Goal: Use online tool/utility: Utilize a website feature to perform a specific function

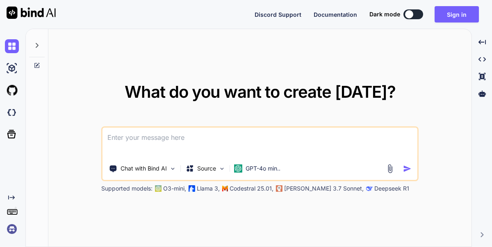
type textarea "x"
click at [454, 8] on button "Sign in" at bounding box center [456, 14] width 44 height 16
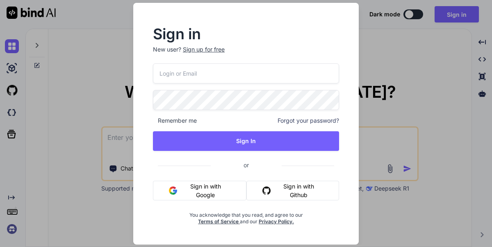
click at [204, 193] on button "Sign in with Google" at bounding box center [199, 191] width 93 height 20
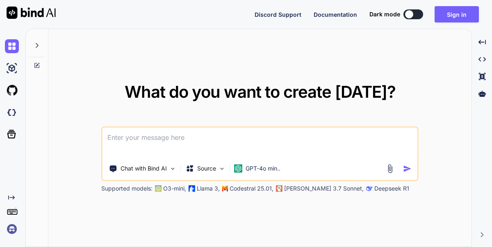
click at [408, 16] on div at bounding box center [409, 14] width 8 height 8
click at [448, 17] on button "Sign in" at bounding box center [456, 14] width 44 height 16
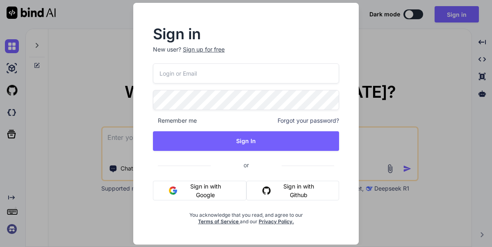
click at [198, 188] on button "Sign in with Google" at bounding box center [199, 191] width 93 height 20
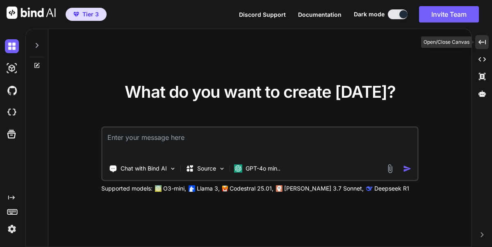
click at [483, 38] on div "Created with Pixso." at bounding box center [482, 42] width 14 height 14
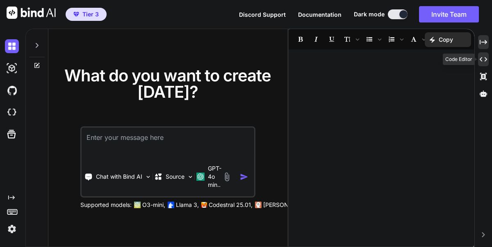
click at [481, 66] on div "Created with Pixso." at bounding box center [483, 59] width 11 height 14
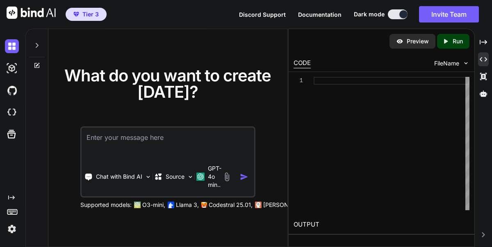
click at [390, 92] on div at bounding box center [391, 144] width 156 height 134
type textarea "x"
type textarea "<script> lucide.createIcons(); </script> </body> </html>"
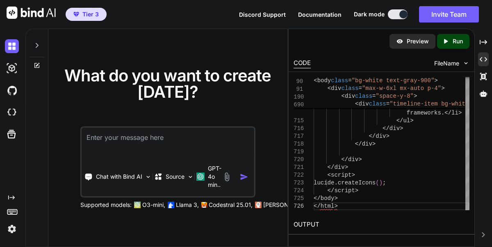
click at [418, 38] on p "Preview" at bounding box center [417, 41] width 22 height 8
click at [451, 42] on icon "Created with Pixso." at bounding box center [447, 41] width 11 height 7
type textarea "x"
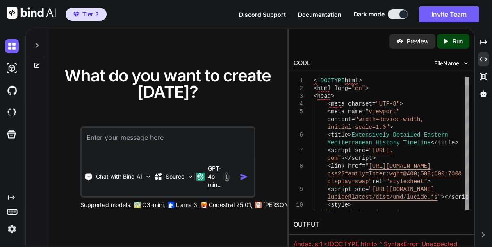
click at [467, 81] on div at bounding box center [467, 144] width 4 height 134
click at [467, 77] on div at bounding box center [467, 81] width 4 height 8
click at [472, 206] on div "6 7 8 9 10 11 1 2 3 4 5 < title > Extensively Detailed Eastern Mediterranean Hi…" at bounding box center [381, 143] width 186 height 143
click at [470, 211] on div "6 7 8 9 10 11 1 2 3 4 5 < title > Extensively Detailed Eastern Mediterranean Hi…" at bounding box center [381, 143] width 186 height 143
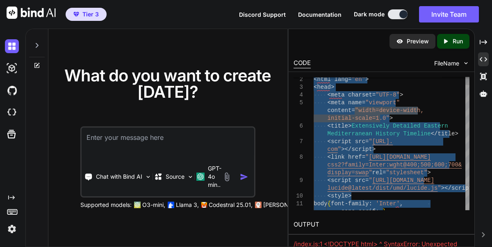
type textarea "<!DOCTYPE html> <html lang="en"> <head> <meta charset="UTF-8"> <meta name="view…"
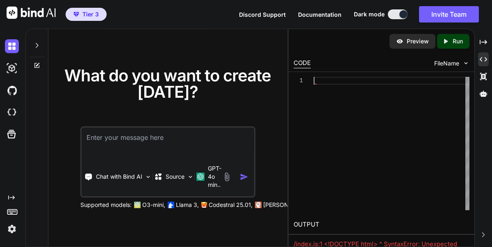
type textarea "<script> lucide.createIcons(); </script> </body> </html>"
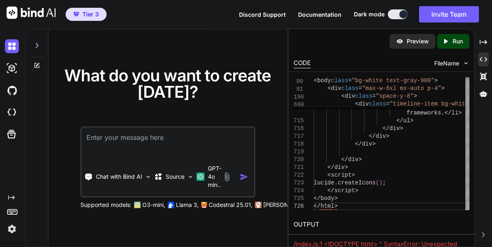
click at [445, 45] on div "Created with Pixso. Run" at bounding box center [453, 41] width 32 height 15
click at [439, 65] on span "FileName" at bounding box center [446, 63] width 25 height 8
click at [449, 62] on span "FileName" at bounding box center [446, 63] width 25 height 8
click at [464, 62] on img at bounding box center [465, 63] width 7 height 7
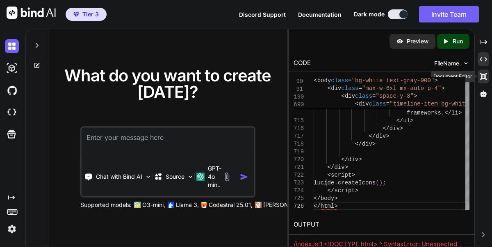
click at [484, 75] on icon at bounding box center [483, 76] width 7 height 7
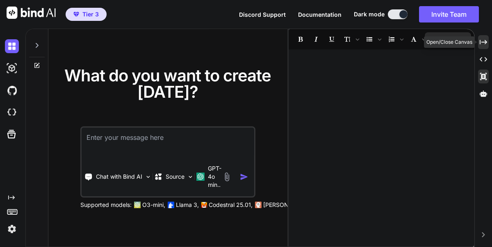
click at [483, 38] on div "Created with Pixso." at bounding box center [483, 42] width 11 height 14
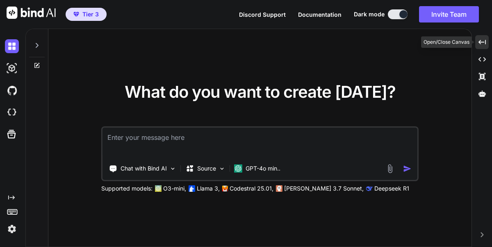
click at [483, 40] on icon "Created with Pixso." at bounding box center [481, 42] width 7 height 7
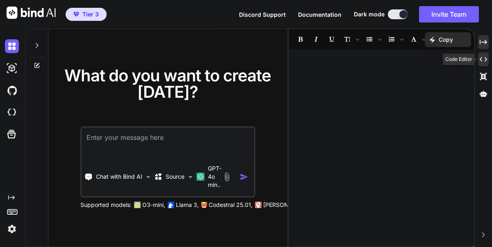
click at [482, 55] on div "Created with Pixso." at bounding box center [483, 59] width 11 height 14
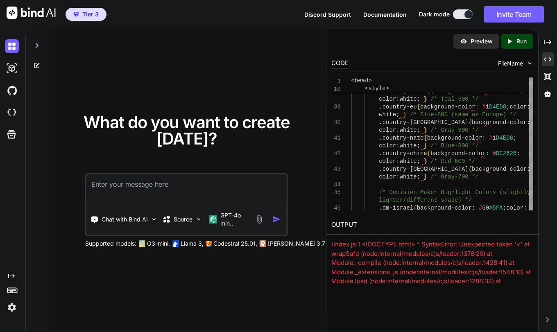
click at [372, 247] on div "/index.js:1 <!DOCTYPE html> ^ SyntaxError: Unexpected token '<' at wrapSafe (no…" at bounding box center [432, 281] width 202 height 83
click at [172, 182] on textarea at bounding box center [186, 190] width 200 height 30
click at [222, 214] on p "GPT-4o min.." at bounding box center [235, 219] width 31 height 16
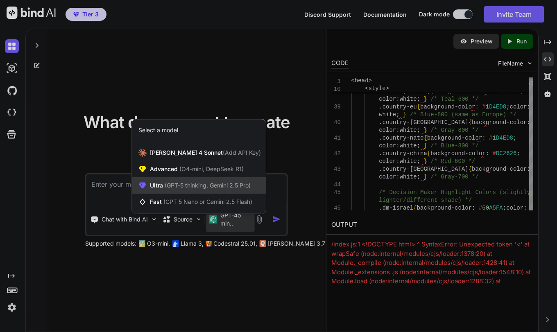
click at [194, 183] on span "(GPT-5 thinking, Gemini 2.5 Pro)" at bounding box center [207, 185] width 88 height 7
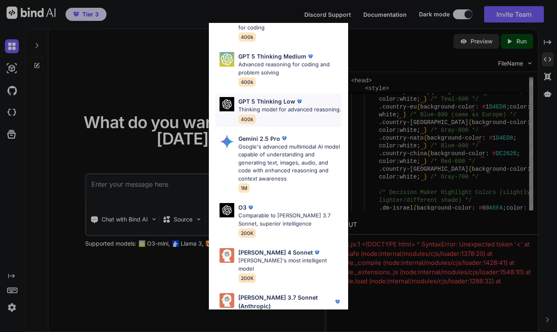
scroll to position [102, 0]
click at [168, 247] on div "Ultra Models GPT 5 OpenAI's best AI model, matches [PERSON_NAME] 4 Sonnet in In…" at bounding box center [278, 166] width 557 height 332
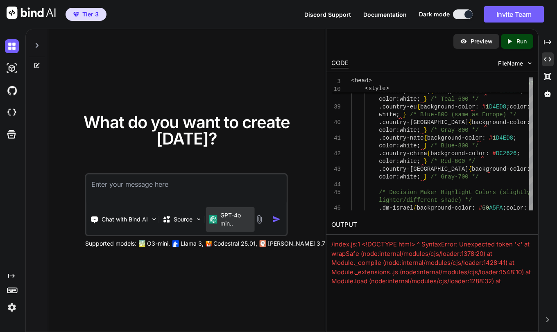
click at [230, 228] on div "GPT-4o min.." at bounding box center [230, 219] width 49 height 25
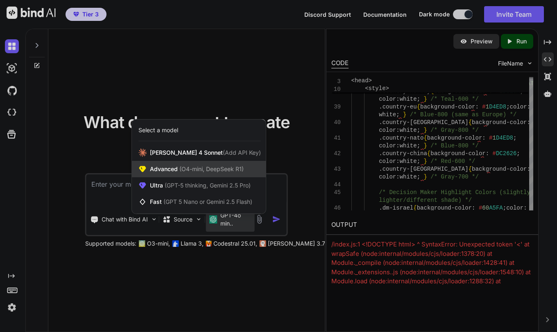
click at [200, 166] on span "(O4-mini, DeepSeek R1)" at bounding box center [211, 169] width 66 height 7
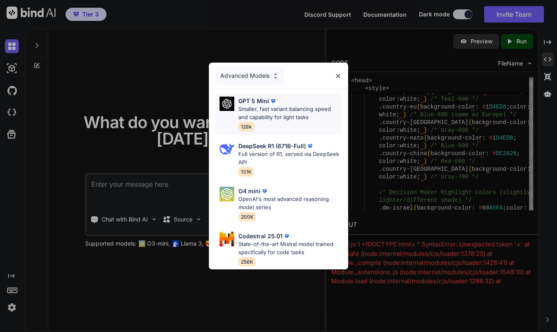
click at [285, 117] on p "Smaller, fast variant balancing speed and capability for light tasks" at bounding box center [289, 113] width 103 height 16
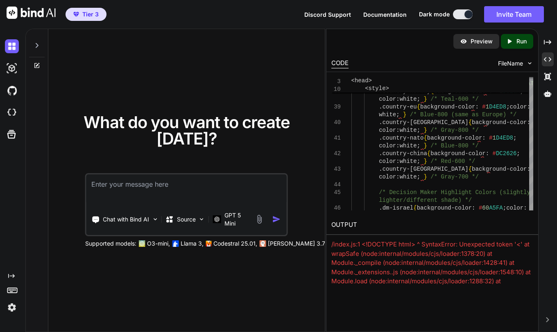
click at [206, 188] on textarea at bounding box center [186, 190] width 200 height 30
paste textarea "<!DOCTYPE html> <html lang="en"> <head> <meta charset="UTF-8"> <meta name="view…"
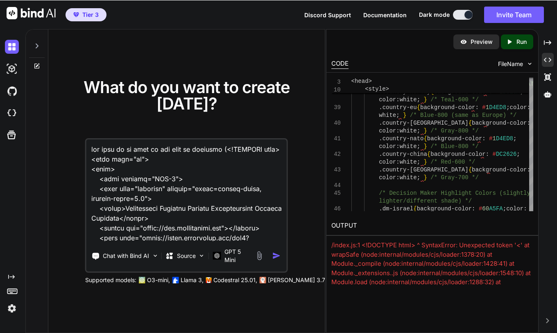
scroll to position [23599, 0]
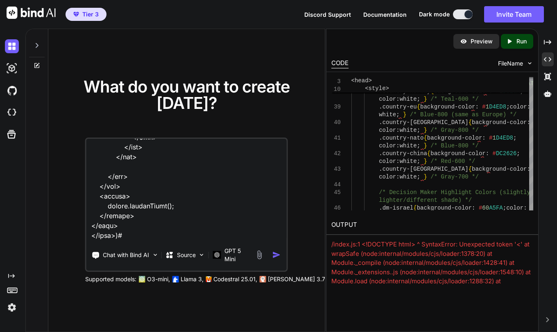
type textarea "fix code so it runs in the bind ai compiler (<!DOCTYPE html> <html lang="en"> <…"
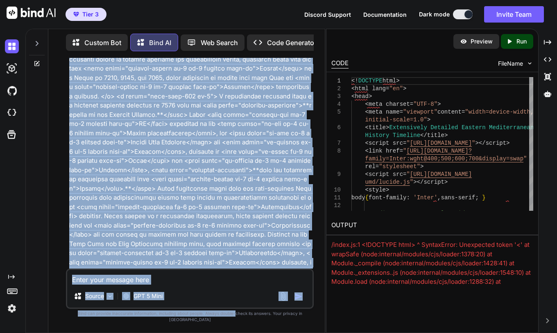
scroll to position [11660, 0]
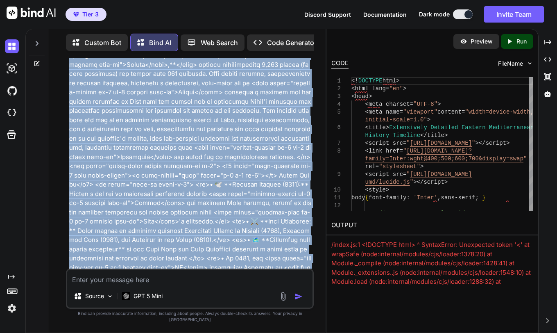
drag, startPoint x: 234, startPoint y: 183, endPoint x: 246, endPoint y: 203, distance: 22.8
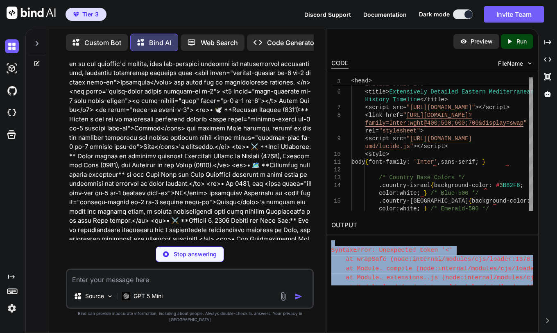
scroll to position [0, 0]
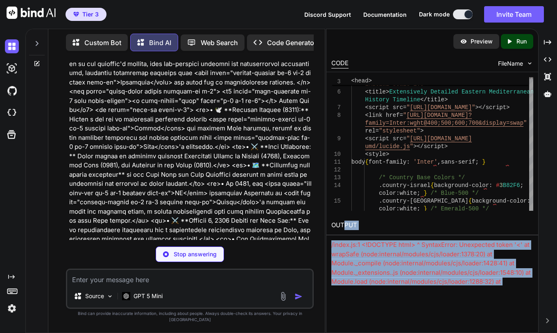
drag, startPoint x: 445, startPoint y: 270, endPoint x: 343, endPoint y: 220, distance: 113.2
click at [343, 220] on div "OUTPUT /index.js:1 <!DOCTYPE html> ^ SyntaxError: Unexpected token '<' at wrapS…" at bounding box center [433, 251] width 212 height 70
copy div "PUT /index.js:1 <!DOCTYPE html> ^ SyntaxError: Unexpected token '<' at wrapSafe…"
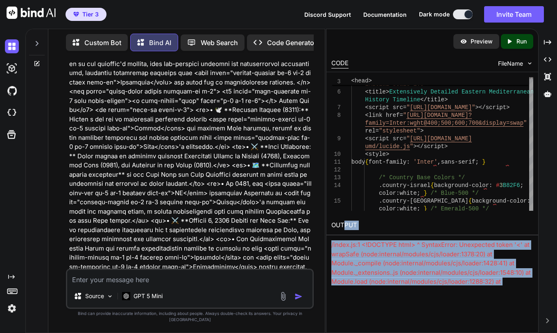
scroll to position [11982, 0]
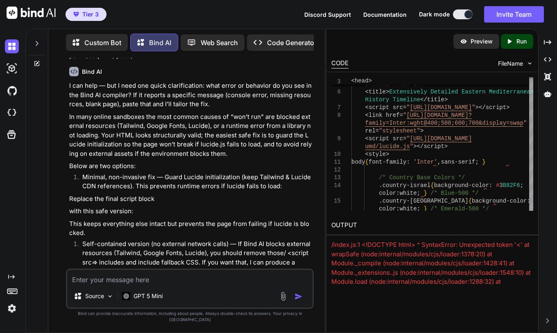
click at [203, 247] on textarea at bounding box center [189, 277] width 245 height 15
paste textarea "PUT /index.js:1 <!DOCTYPE html> ^ SyntaxError: Unexpected token '<' at wrapSafe…"
type textarea "PUT /index.js:1 <!DOCTYPE html> ^ SyntaxError: Unexpected token '<' at wrapSafe…"
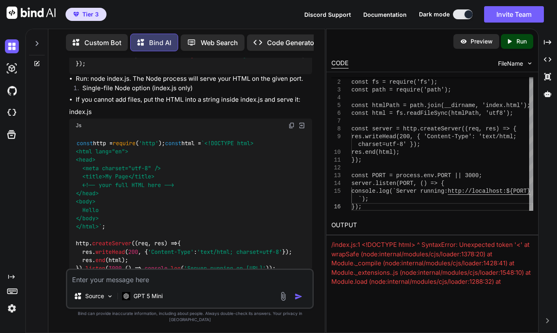
scroll to position [12794, 0]
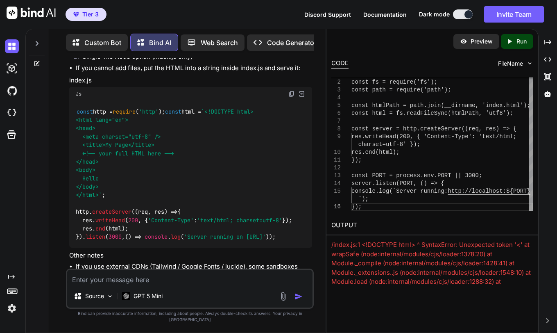
click at [213, 247] on textarea at bounding box center [189, 277] width 245 height 15
paste textarea "PUT /index.js:1 <!DOCTYPE html> ^ SyntaxError: Unexpected token '<' at wrapSafe…"
type textarea "PUT /index.js:1 <!DOCTYPE html> ^ SyntaxError: Unexpected token '<' at wrapSafe…"
type textarea "const http = require('http'); const fs = require('fs'); const path = require('p…"
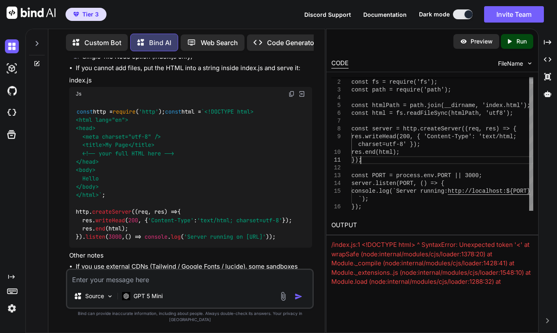
drag, startPoint x: 476, startPoint y: 163, endPoint x: 454, endPoint y: 136, distance: 34.9
click at [454, 136] on div "console.log(`Server running: http://localhost:${PORT} `); const PORT = process.…" at bounding box center [443, 140] width 182 height 140
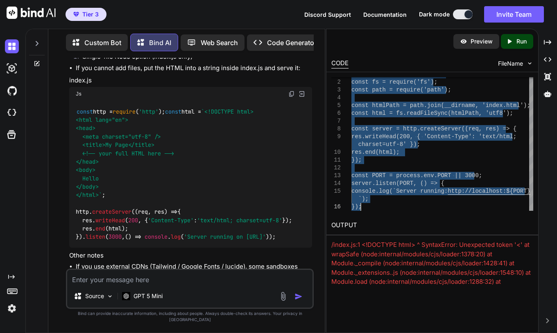
click at [195, 247] on textarea at bounding box center [189, 277] width 245 height 15
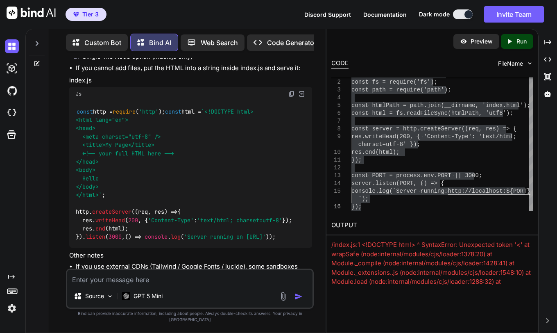
paste textarea "const http = require('http'); const fs = require('fs'); const path = require('p…"
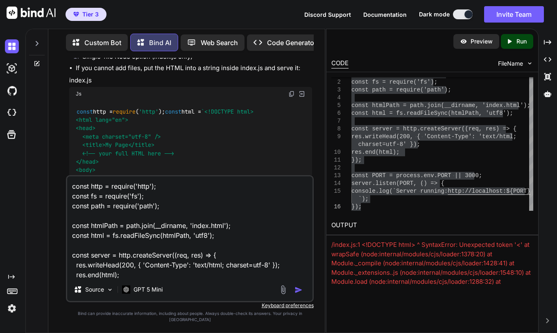
scroll to position [59, 0]
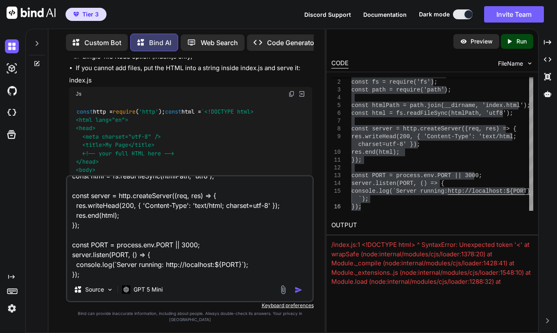
click at [144, 231] on textarea "const http = require('http'); const fs = require('fs'); const path = require('p…" at bounding box center [189, 227] width 245 height 102
paste textarea "<!DOCTYPE html> <html lang="en"> <head> <meta charset="UTF-8"> <meta name="view…"
type textarea "<!DOCTYPE html> <html lang="en"> <head> <meta charset="UTF-8"> <meta name="view…"
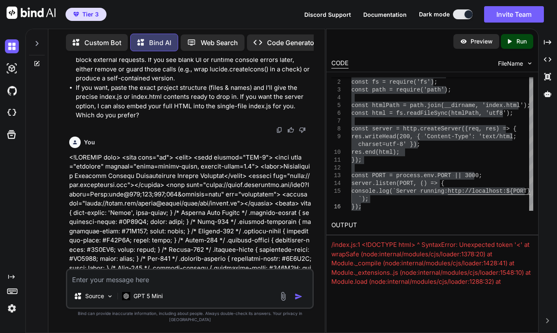
scroll to position [13011, 0]
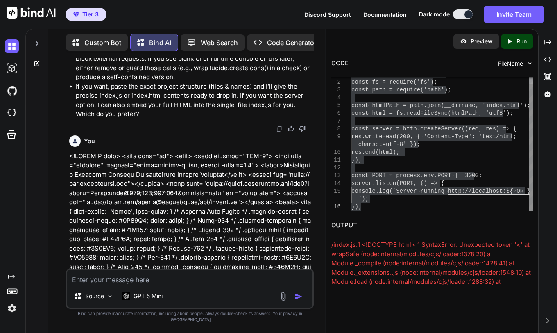
click at [449, 129] on div "console.log(`Server running: http://localhost:${PORT} `); const PORT = process.…" at bounding box center [443, 140] width 182 height 140
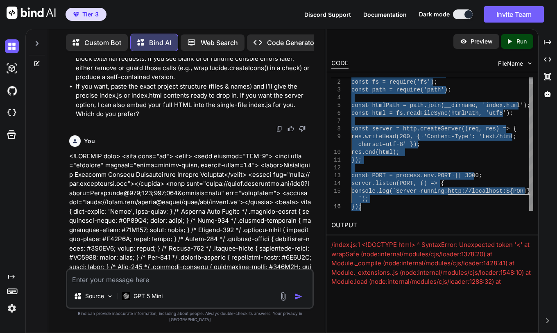
type textarea "</div> </div> </div> <script> lucide.createIcons(); </script> </body> </html>"
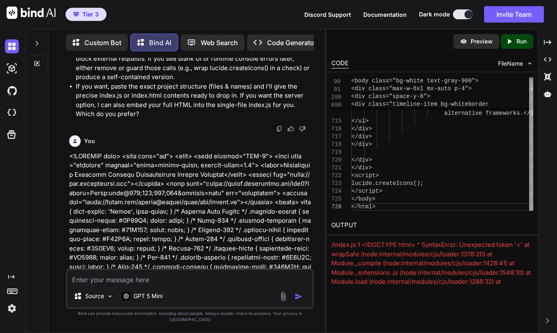
click at [491, 45] on div "Created with Pixso. Run" at bounding box center [517, 41] width 32 height 15
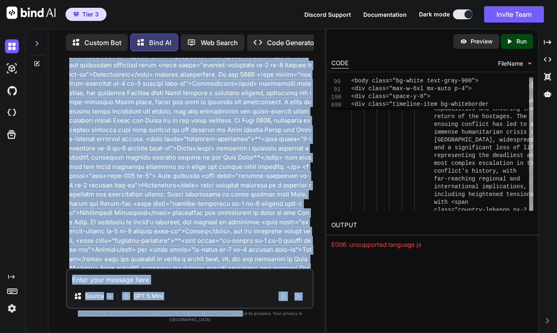
scroll to position [24662, 0]
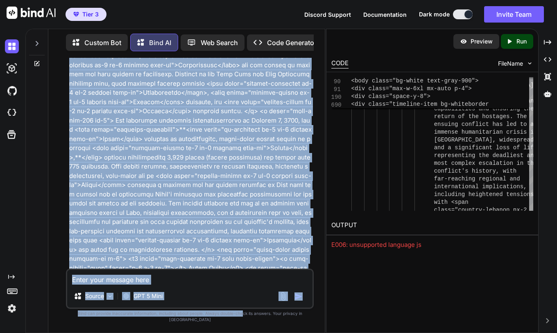
drag, startPoint x: 200, startPoint y: 106, endPoint x: 238, endPoint y: 508, distance: 403.6
click at [238, 247] on html "Tier 3 Discord Support Documentation Dark mode Invite Team Created with Pixso. …" at bounding box center [278, 166] width 557 height 333
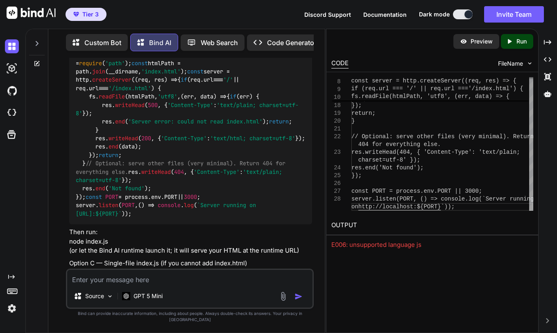
scroll to position [25575, 0]
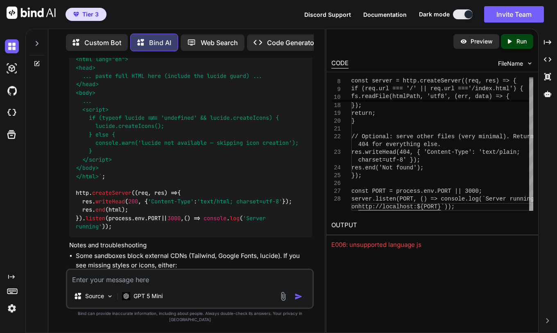
click at [206, 247] on textarea at bounding box center [189, 277] width 245 height 15
type textarea "just rewrite the entire code to html that runs"
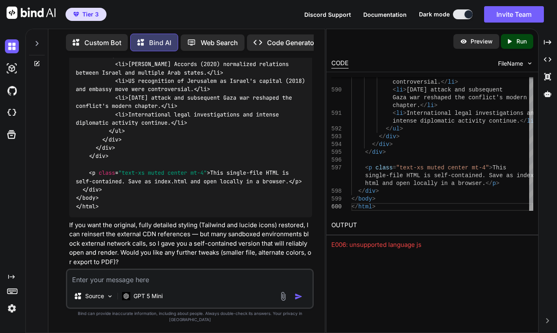
scroll to position [32655, 0]
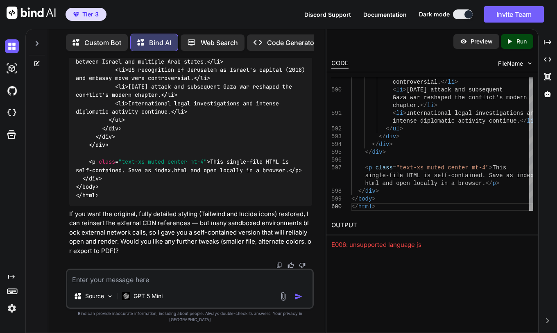
click at [161, 222] on p "If you want the original, fully detailed styling (Tailwind and lucide icons) re…" at bounding box center [190, 232] width 243 height 46
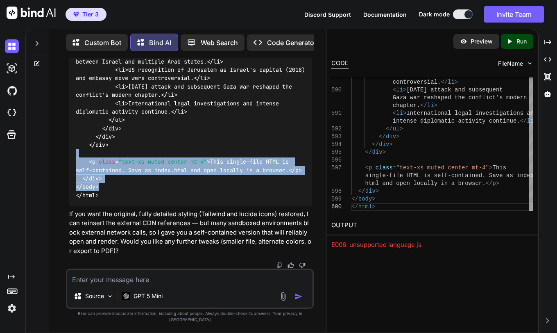
drag, startPoint x: 111, startPoint y: 193, endPoint x: 98, endPoint y: 150, distance: 45.2
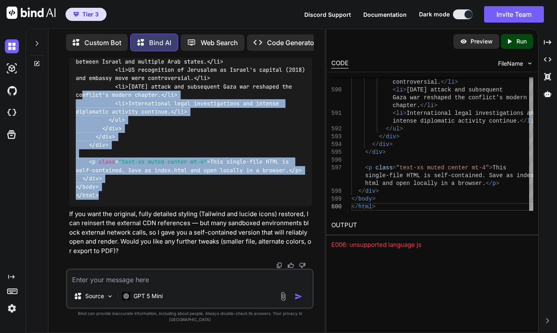
drag, startPoint x: 108, startPoint y: 203, endPoint x: 129, endPoint y: 19, distance: 184.7
click at [129, 19] on div "Tier 3 Discord Support Documentation Dark mode Invite Team Created with Pixso. …" at bounding box center [278, 166] width 557 height 333
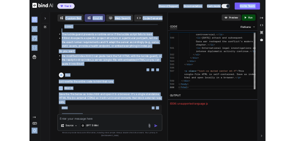
scroll to position [25814, 0]
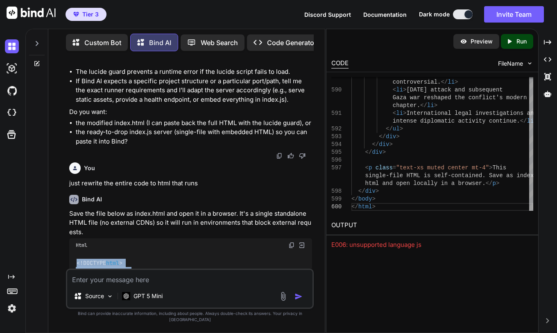
drag, startPoint x: 77, startPoint y: 139, endPoint x: 80, endPoint y: 136, distance: 4.4
click at [77, 247] on span "<!DOCTYPE html >" at bounding box center [100, 262] width 46 height 7
copy code "<!DOCTYPE html > < html lang = "en" > < head > < meta charset = "utf-8" /> < me…"
click at [291, 242] on img at bounding box center [291, 245] width 7 height 7
click at [302, 241] on img at bounding box center [301, 244] width 7 height 7
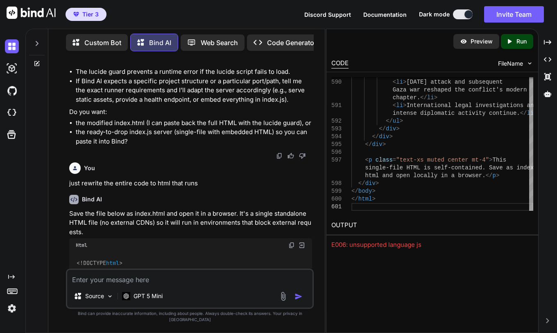
click at [491, 43] on icon "Created with Pixso." at bounding box center [509, 41] width 7 height 7
click at [386, 247] on link "[URL][DOMAIN_NAME]" at bounding box center [364, 244] width 66 height 8
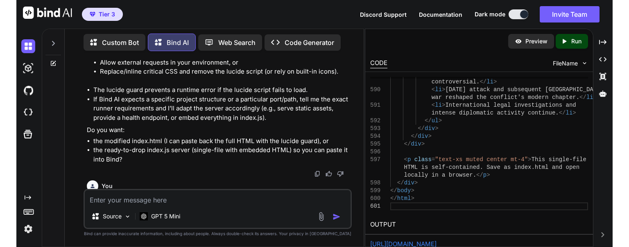
scroll to position [22356, 0]
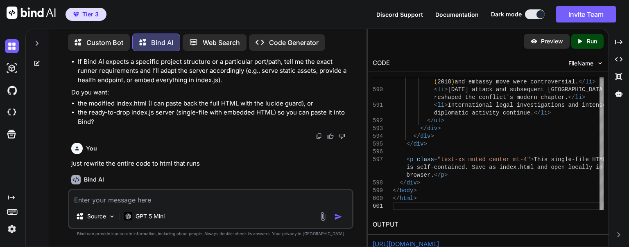
click at [491, 16] on div at bounding box center [541, 14] width 8 height 8
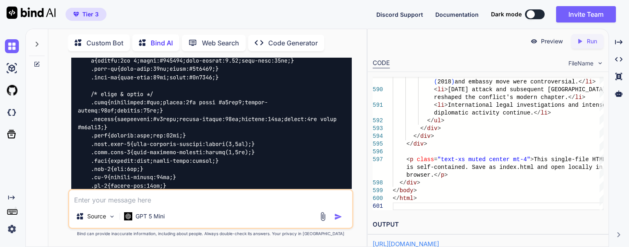
scroll to position [22807, 0]
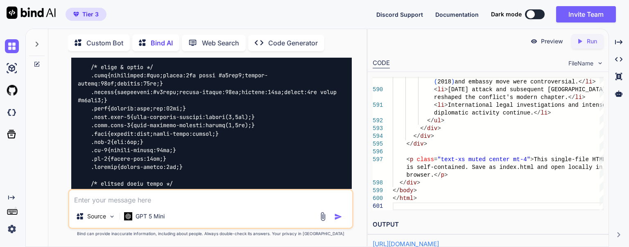
click at [231, 197] on textarea at bounding box center [210, 198] width 283 height 15
paste textarea "Prompt: Color-Code Historical Timeline by Actor/Entity Task: Apply color-coded …"
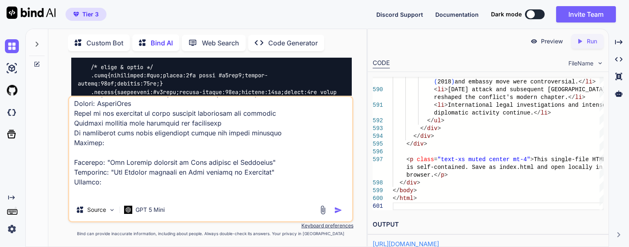
scroll to position [185, 0]
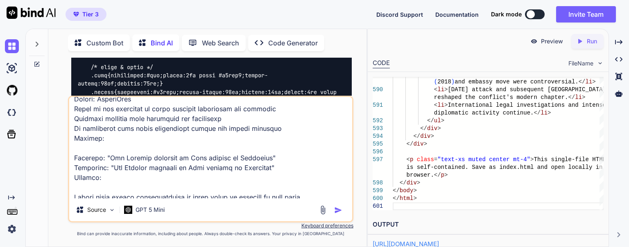
click at [202, 157] on textarea at bounding box center [210, 148] width 283 height 102
click at [199, 162] on textarea at bounding box center [210, 148] width 283 height 102
drag, startPoint x: 188, startPoint y: 171, endPoint x: 154, endPoint y: 125, distance: 57.0
click at [154, 125] on textarea at bounding box center [210, 148] width 283 height 102
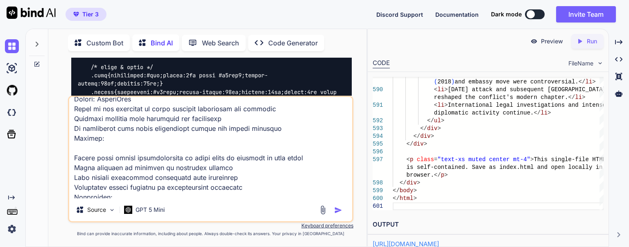
click at [87, 129] on textarea at bounding box center [210, 148] width 283 height 102
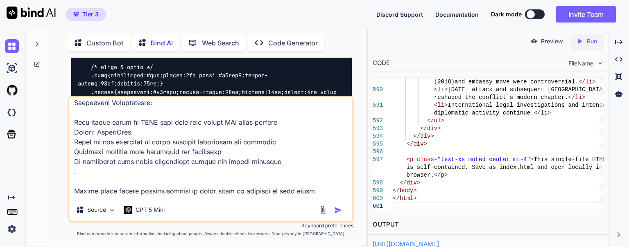
scroll to position [151, 0]
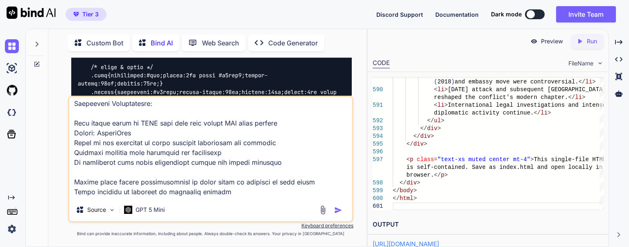
click at [115, 123] on textarea at bounding box center [210, 148] width 283 height 102
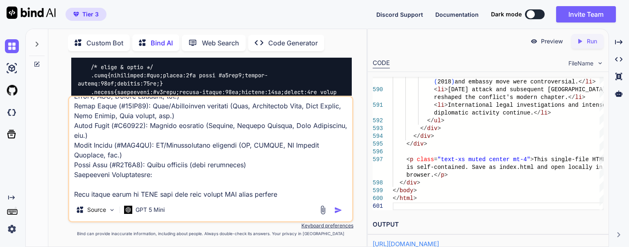
scroll to position [79, 0]
click at [220, 166] on textarea at bounding box center [210, 148] width 283 height 102
paste textarea "**Enhanced Version: Color-Coded Historical Timeline by Actor/Entity** **Objecti…"
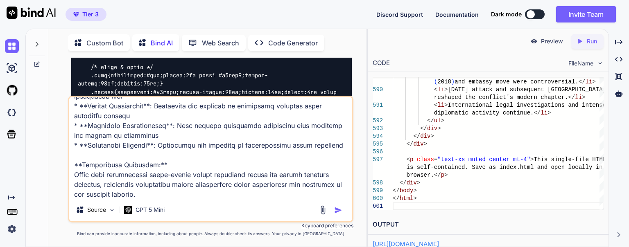
scroll to position [0, 0]
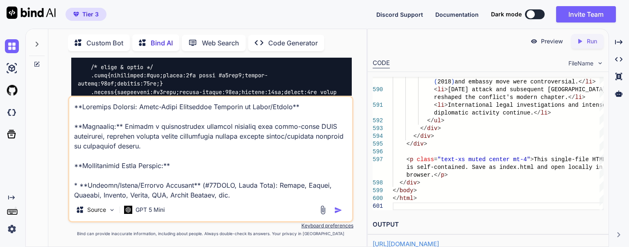
drag, startPoint x: 143, startPoint y: 107, endPoint x: 66, endPoint y: 88, distance: 79.1
click at [66, 88] on div "You Bind AI I can help — but I need one quick clarification: what error or beha…" at bounding box center [211, 152] width 312 height 189
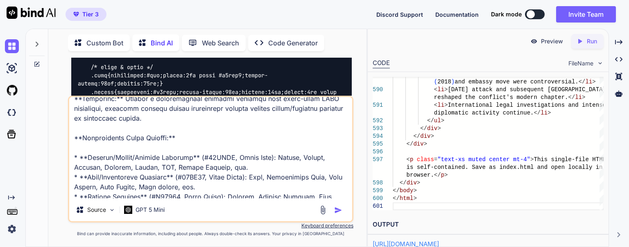
scroll to position [29, 0]
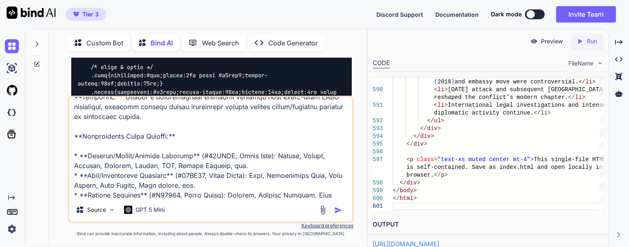
click at [141, 120] on textarea at bounding box center [210, 148] width 283 height 102
click at [134, 133] on textarea at bounding box center [210, 148] width 283 height 102
click at [132, 128] on textarea at bounding box center [210, 148] width 283 height 102
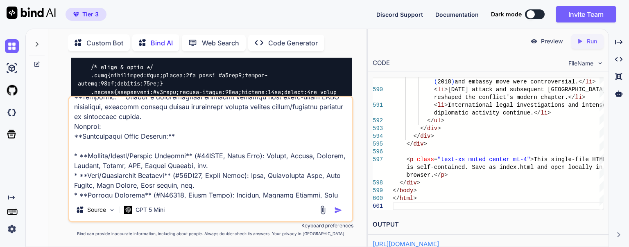
click at [250, 168] on textarea at bounding box center [210, 148] width 283 height 102
click at [251, 168] on textarea at bounding box center [210, 148] width 283 height 102
paste textarea "Objective: To enhance a chronological timeline document by applying color-coded…"
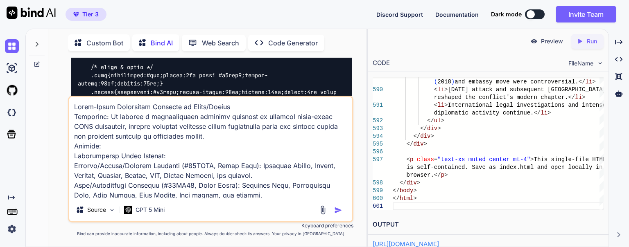
scroll to position [277, 0]
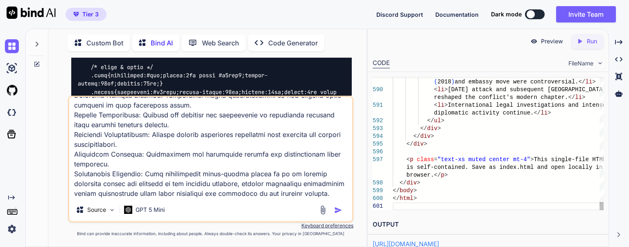
type textarea "Color-Coded Historical Timeline by Actor/Entity Objective: To enhance a chronol…"
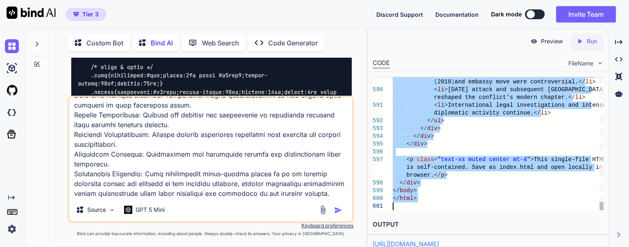
type textarea "<!DOCTYPE html> <html lang="en"> <head> <meta charset="utf-8" /> <meta name="vi…"
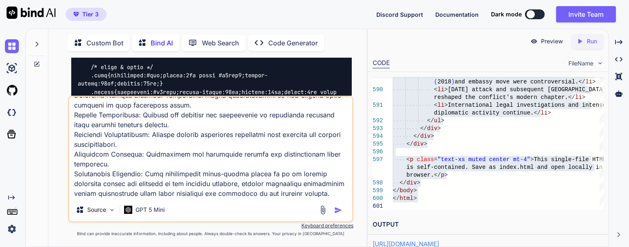
click at [310, 197] on textarea at bounding box center [210, 148] width 283 height 102
paste textarea "<!DOCTYPE html> <html lang="en"> <head> <meta charset="utf-8" /> <meta name="vi…"
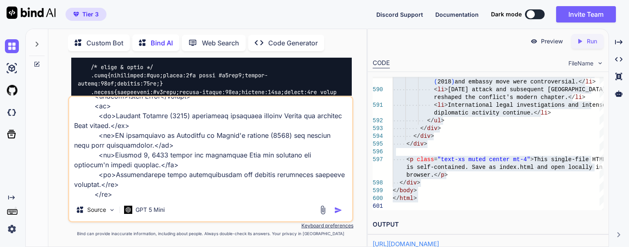
type textarea "Color-Coded Historical Timeline by Actor/Entity Objective: To enhance a chronol…"
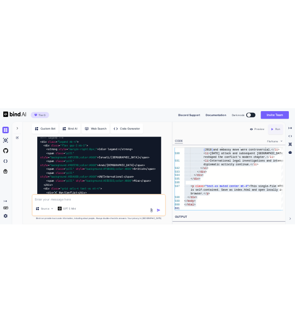
scroll to position [31497, 0]
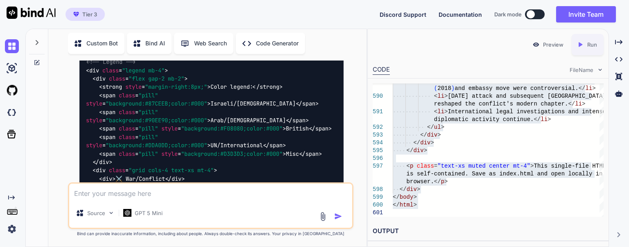
click at [333, 48] on img at bounding box center [333, 44] width 7 height 7
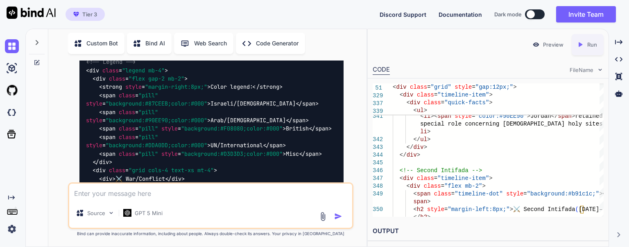
click at [491, 48] on icon "Created with Pixso." at bounding box center [580, 44] width 7 height 7
click at [491, 48] on div at bounding box center [582, 45] width 8 height 8
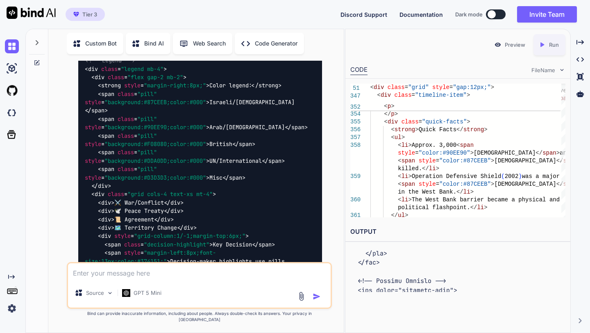
scroll to position [946, 0]
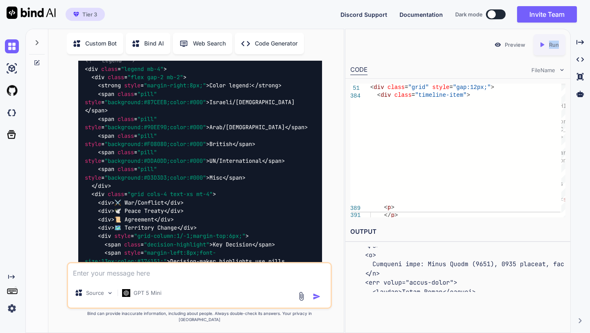
click at [491, 45] on p "Run" at bounding box center [554, 45] width 10 height 8
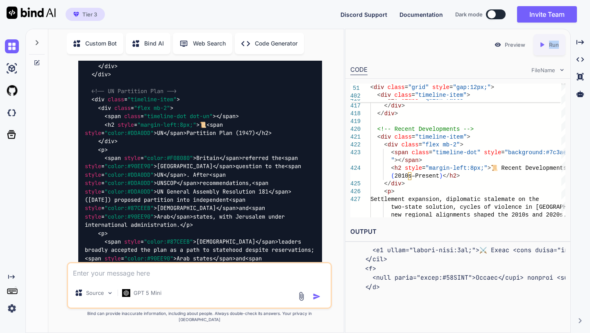
scroll to position [35787, 0]
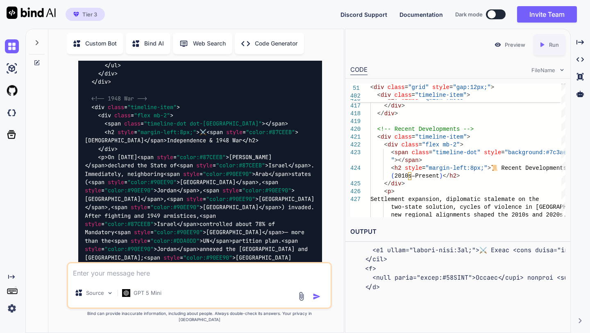
drag, startPoint x: 238, startPoint y: 197, endPoint x: 220, endPoint y: 202, distance: 19.6
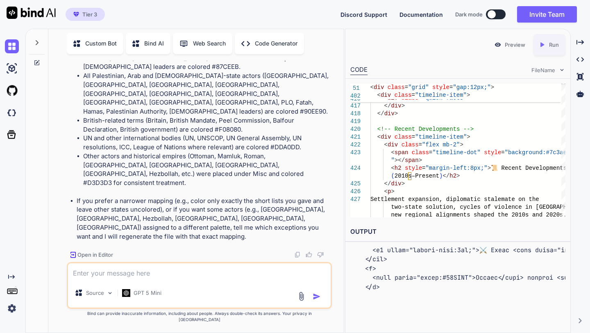
scroll to position [40410, 0]
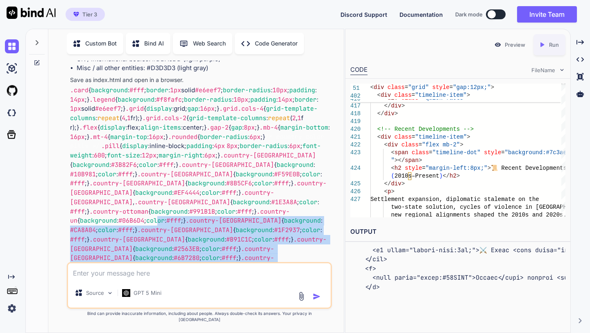
scroll to position [33071, 0]
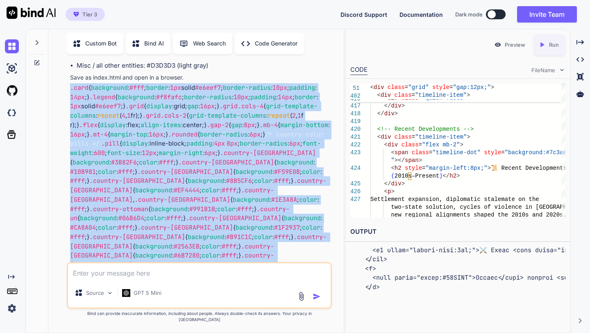
drag, startPoint x: 208, startPoint y: 218, endPoint x: 61, endPoint y: 148, distance: 162.0
click at [61, 148] on div "You Bind AI I can help — but I need one quick clarification: what error or beha…" at bounding box center [199, 198] width 289 height 274
copy div ".card { background : #fff ; border : 1px solid #e6eef7 ; border-radius : 10px ;…"
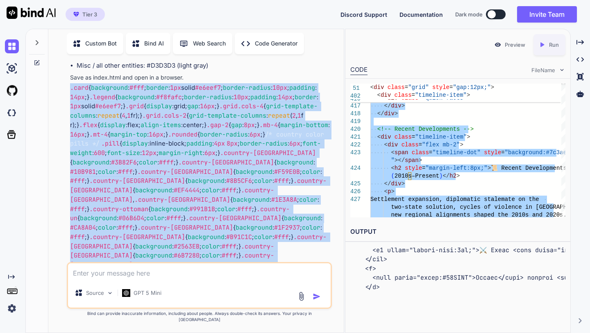
scroll to position [0, 0]
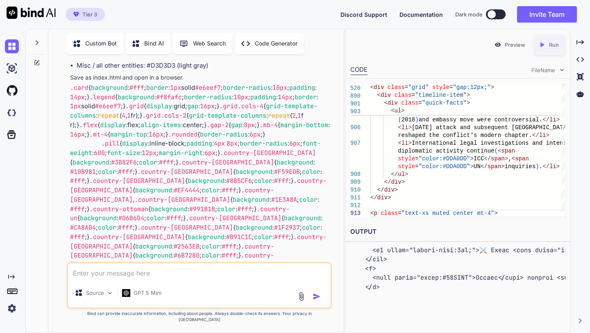
click at [491, 43] on icon "Created with Pixso." at bounding box center [543, 44] width 11 height 7
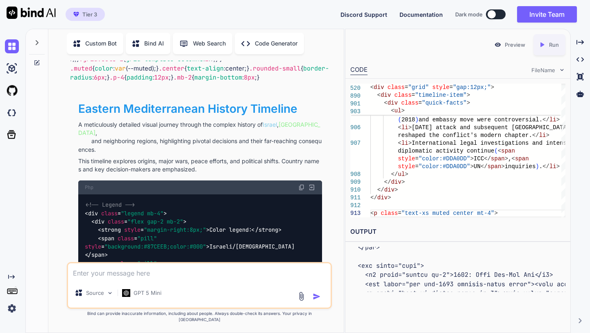
scroll to position [33585, 0]
click at [89, 194] on div "Php" at bounding box center [199, 187] width 243 height 14
click at [126, 247] on div "Source GPT 5 Mini" at bounding box center [199, 285] width 265 height 47
click at [127, 247] on textarea at bounding box center [199, 270] width 262 height 15
click at [300, 190] on img at bounding box center [301, 187] width 7 height 7
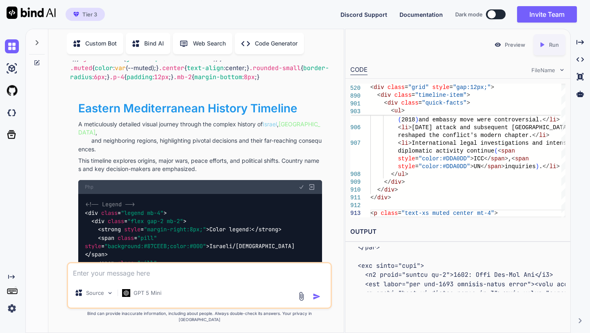
click at [300, 190] on img at bounding box center [301, 187] width 7 height 7
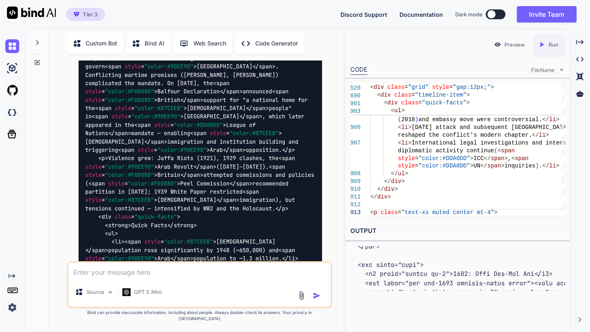
scroll to position [35194, 0]
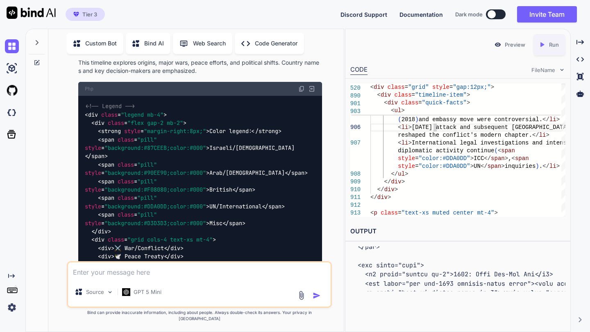
scroll to position [33682, 0]
click at [302, 93] on img at bounding box center [301, 89] width 7 height 7
click at [309, 93] on img at bounding box center [311, 89] width 7 height 7
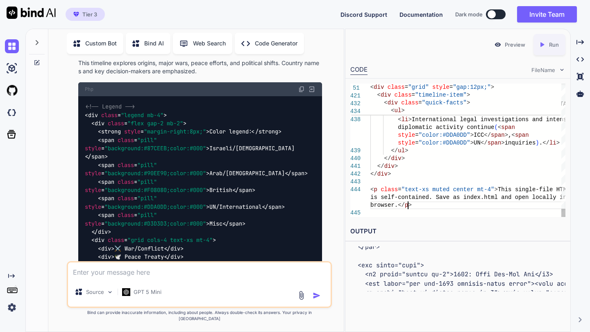
scroll to position [0, 0]
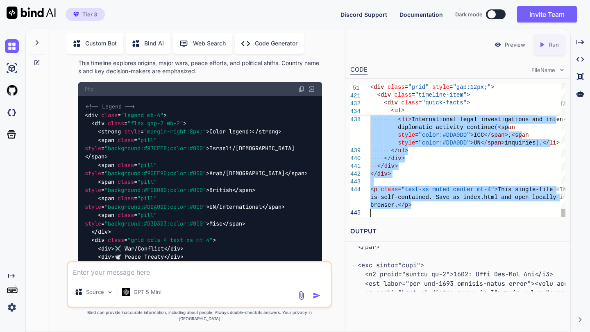
type textarea "<!-- Legend --> <div class="legend mb-4"> <div class="flex gap-2 mb-2"> <strong…"
click at [314, 93] on img at bounding box center [311, 89] width 7 height 7
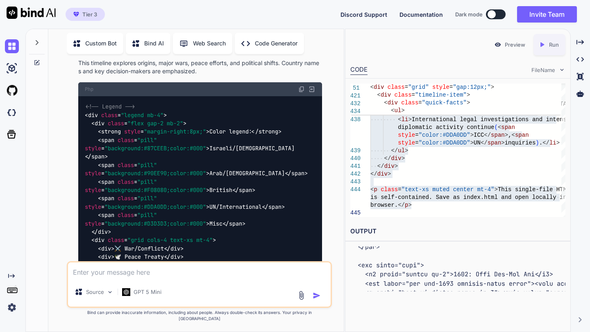
click at [300, 93] on img at bounding box center [301, 89] width 7 height 7
